Goal: Task Accomplishment & Management: Manage account settings

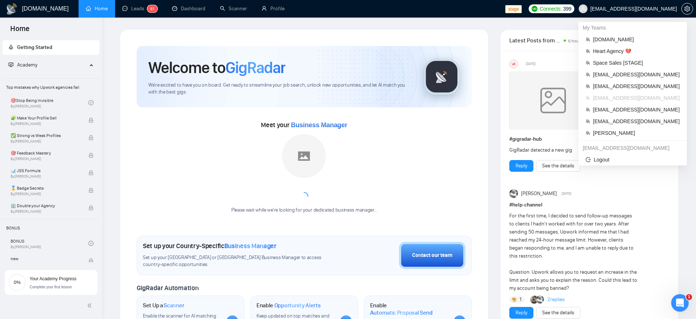
click at [623, 14] on span "[EMAIL_ADDRESS][DOMAIN_NAME]" at bounding box center [627, 8] width 107 height 23
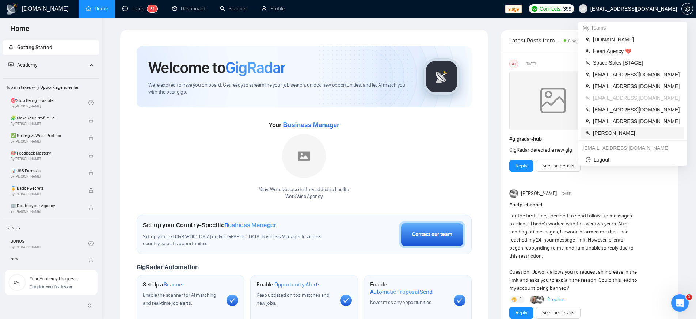
click at [608, 133] on span "[PERSON_NAME]" at bounding box center [636, 133] width 87 height 8
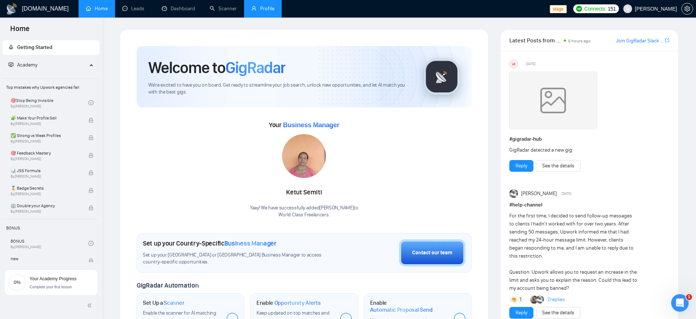
click at [261, 11] on link "Profile" at bounding box center [262, 8] width 23 height 6
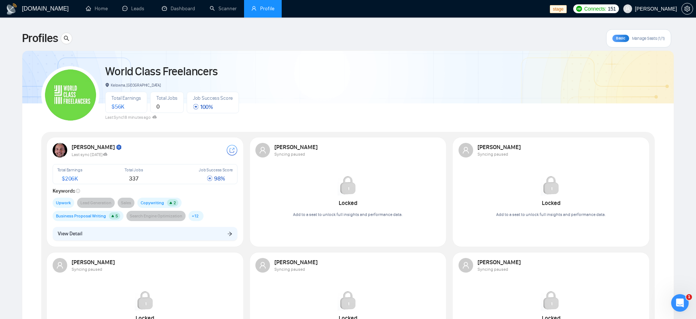
click at [137, 151] on div "Last sync [DATE]" at bounding box center [149, 154] width 155 height 6
click at [116, 147] on img at bounding box center [119, 147] width 7 height 7
click at [116, 148] on img at bounding box center [119, 147] width 7 height 7
click at [116, 149] on img at bounding box center [119, 147] width 7 height 7
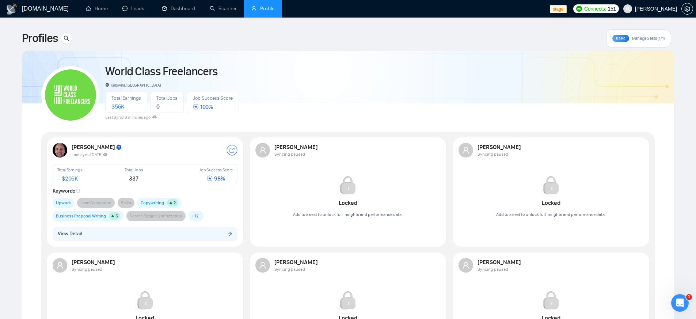
click at [138, 152] on div "Last sync [DATE]" at bounding box center [149, 154] width 155 height 6
